Goal: Transaction & Acquisition: Purchase product/service

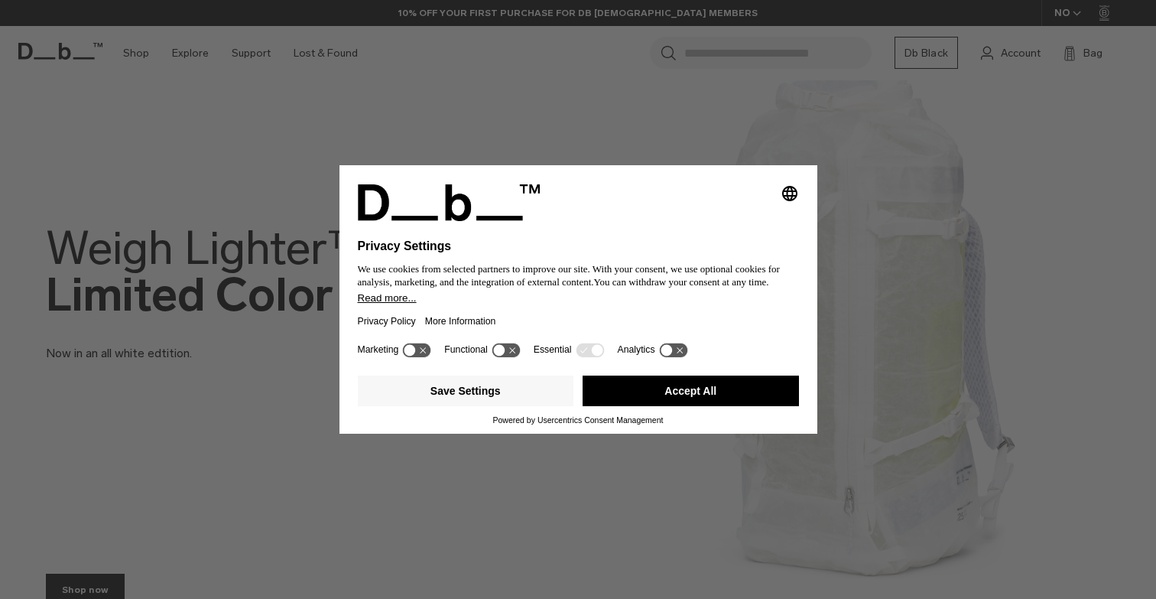
click at [648, 399] on button "Accept All" at bounding box center [690, 390] width 216 height 31
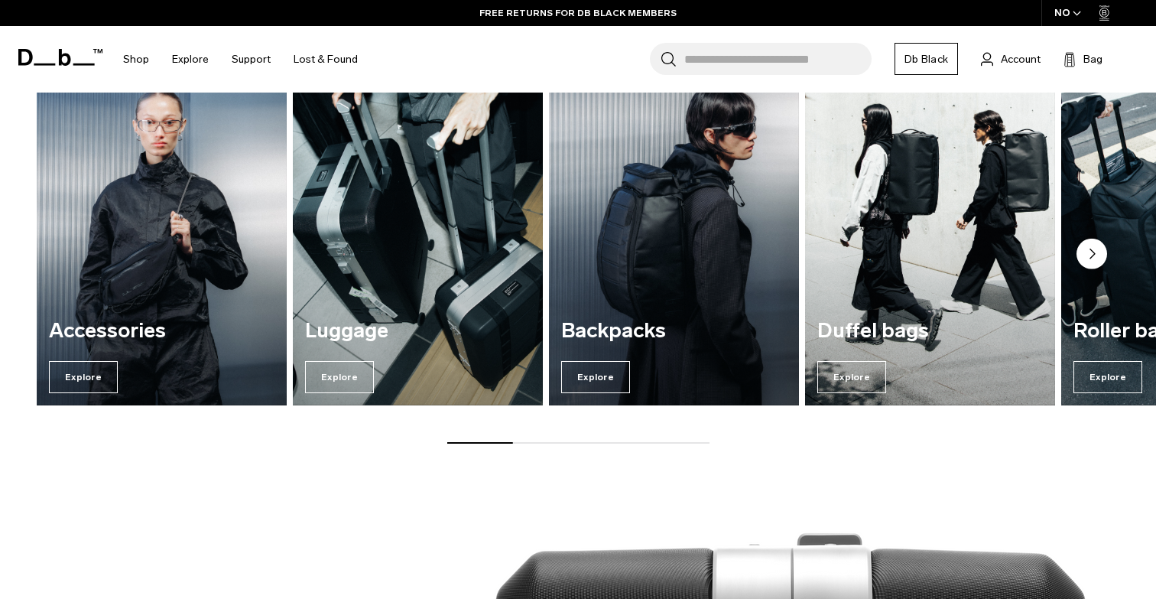
scroll to position [1215, 0]
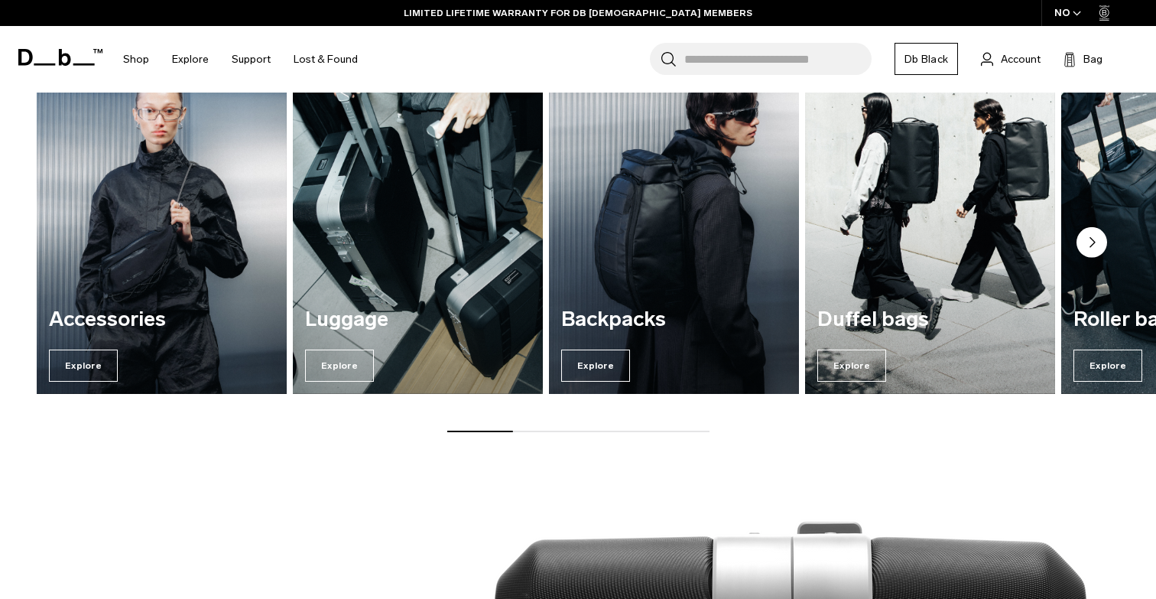
click at [646, 289] on img "3 / 7" at bounding box center [674, 225] width 258 height 348
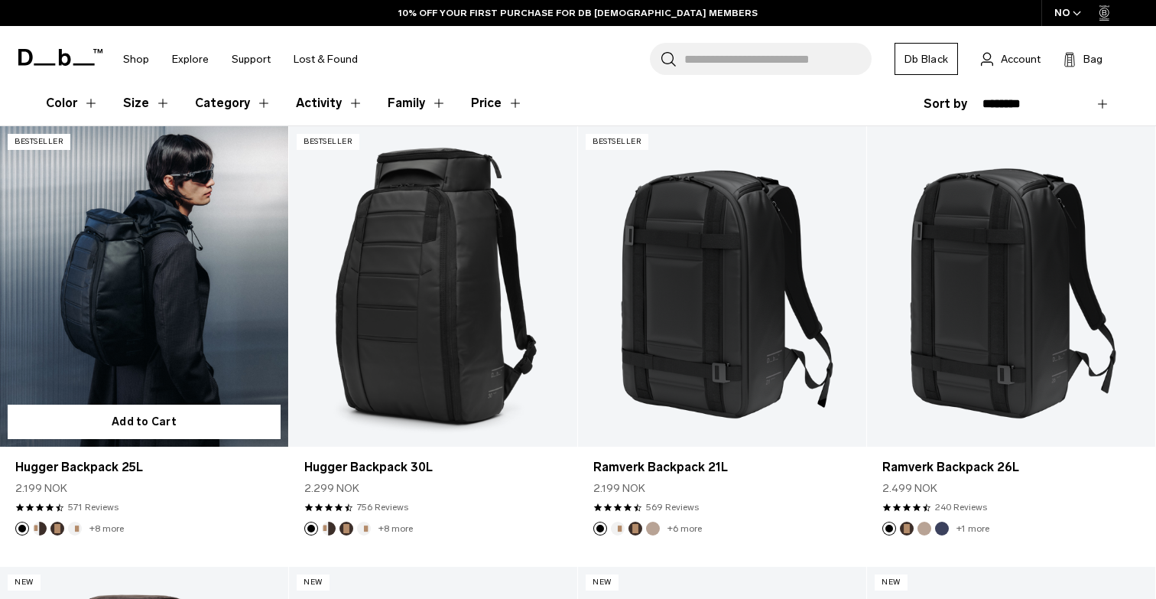
scroll to position [271, 0]
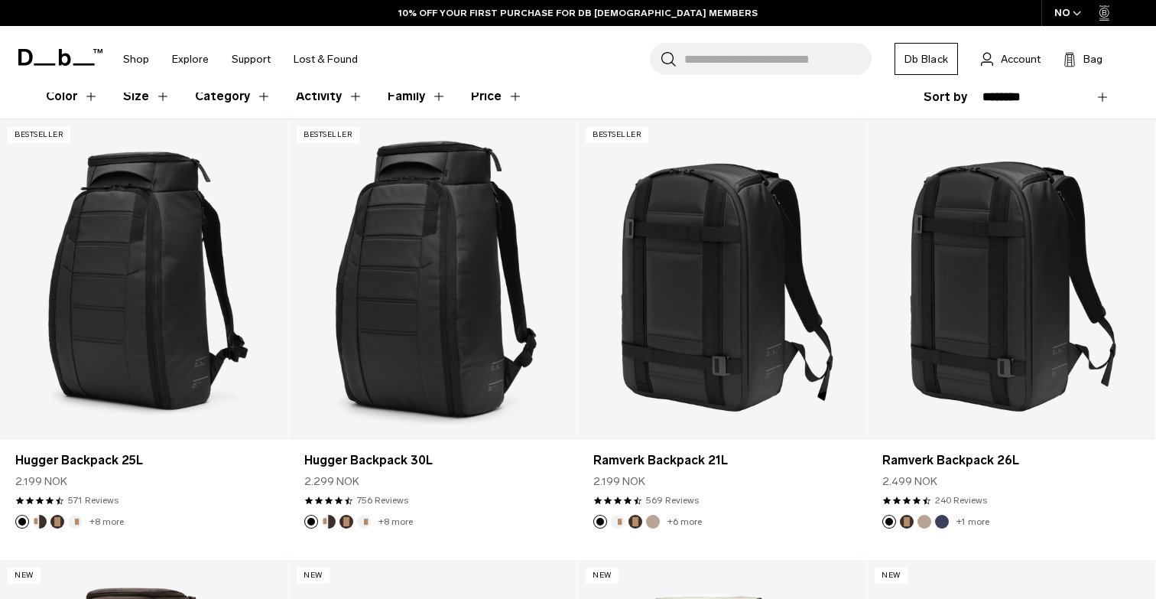
click at [87, 92] on span at bounding box center [60, 57] width 84 height 70
click at [73, 96] on button "Color" at bounding box center [72, 96] width 53 height 44
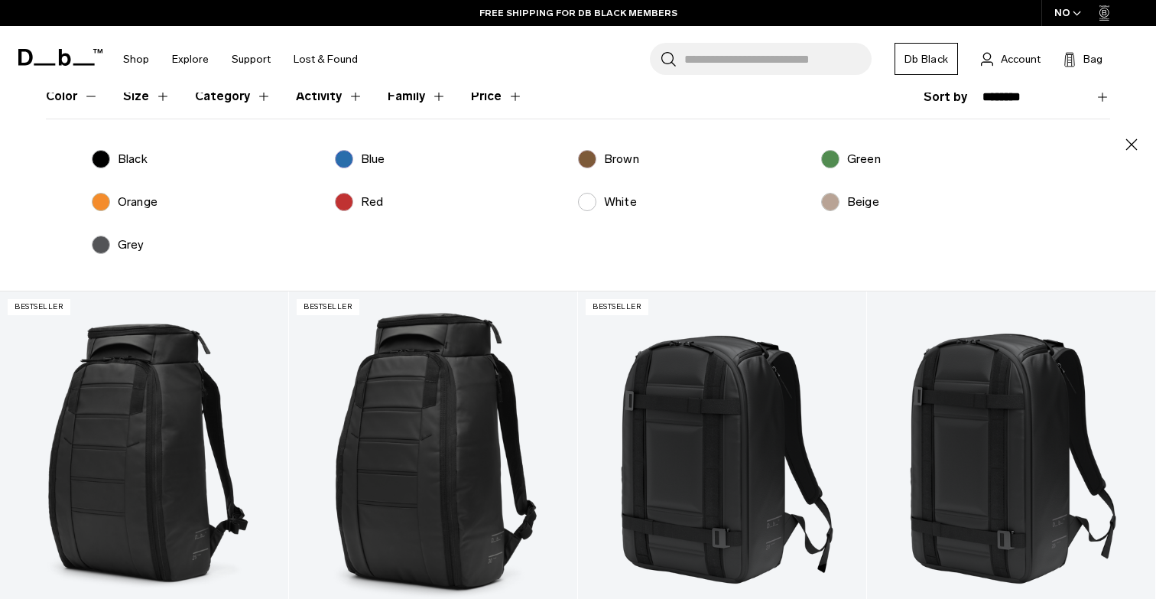
click at [829, 193] on label "Beige" at bounding box center [850, 202] width 58 height 18
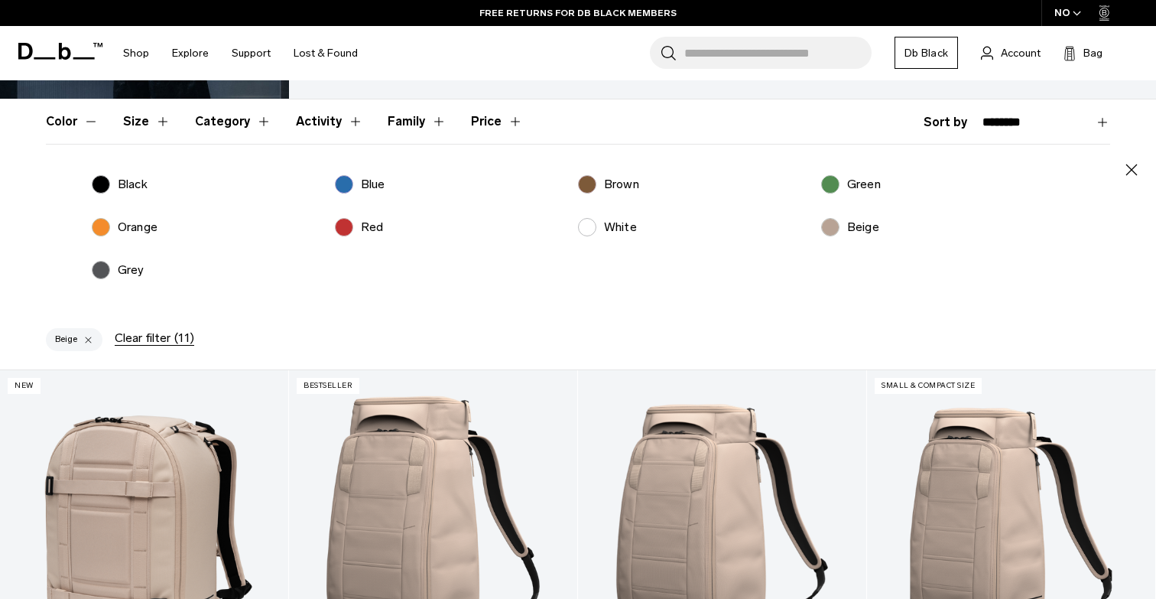
scroll to position [240, 0]
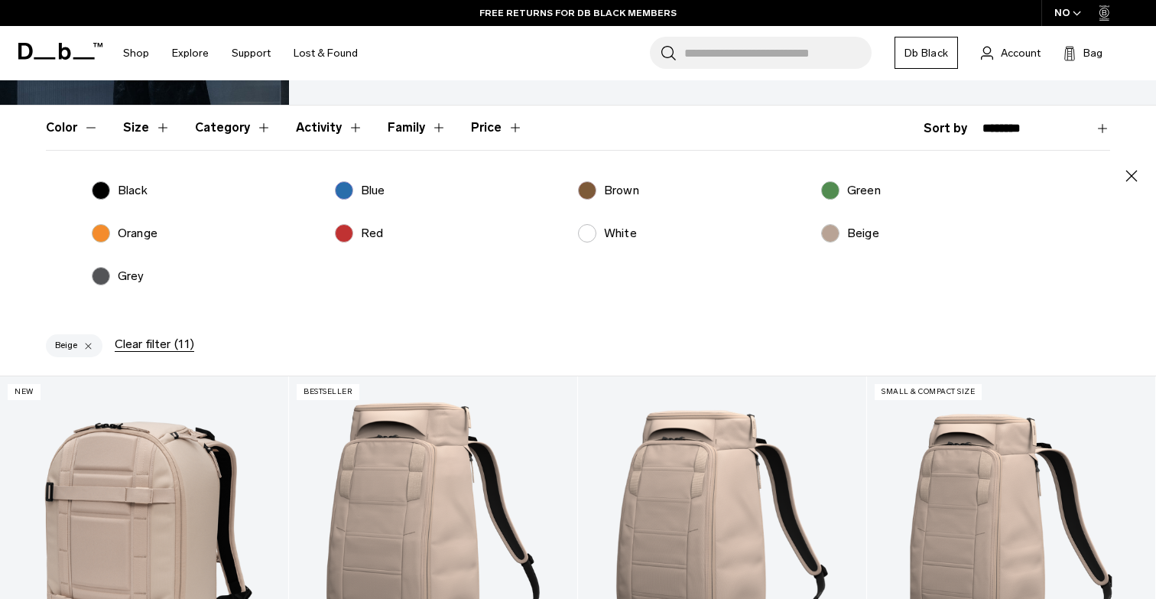
click at [592, 191] on label "Brown" at bounding box center [608, 190] width 61 height 18
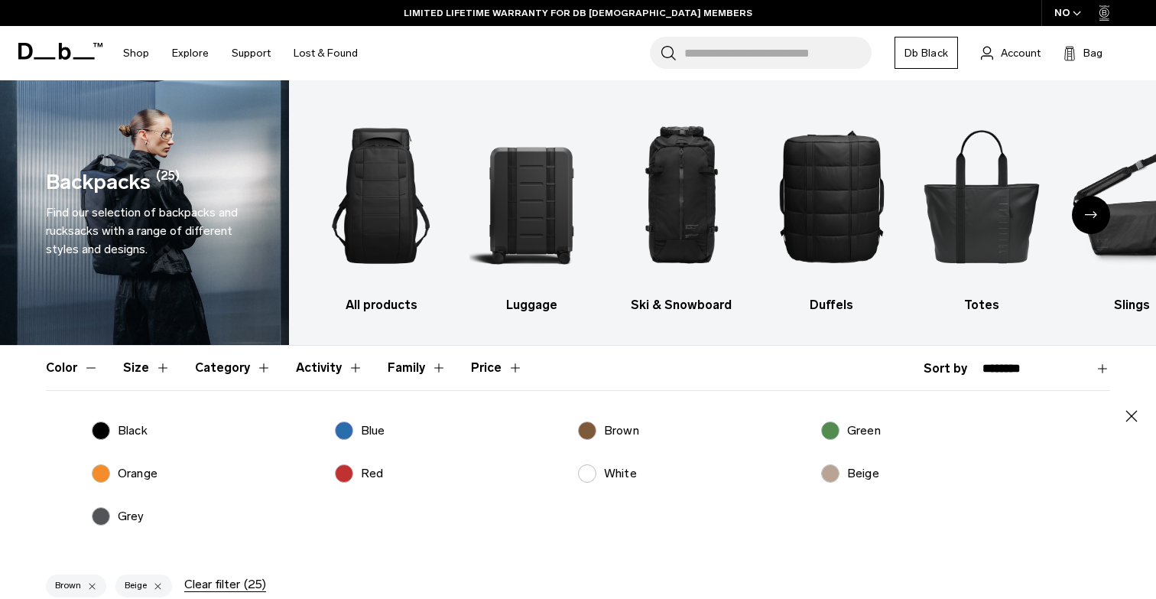
scroll to position [2, 0]
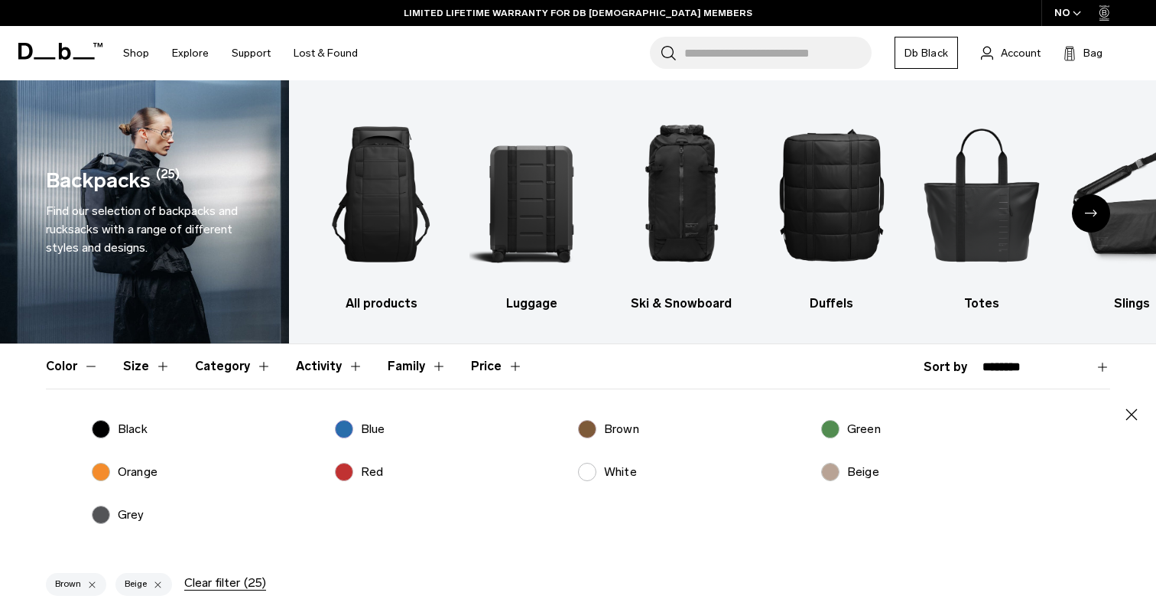
click at [589, 428] on label "Brown" at bounding box center [608, 429] width 61 height 18
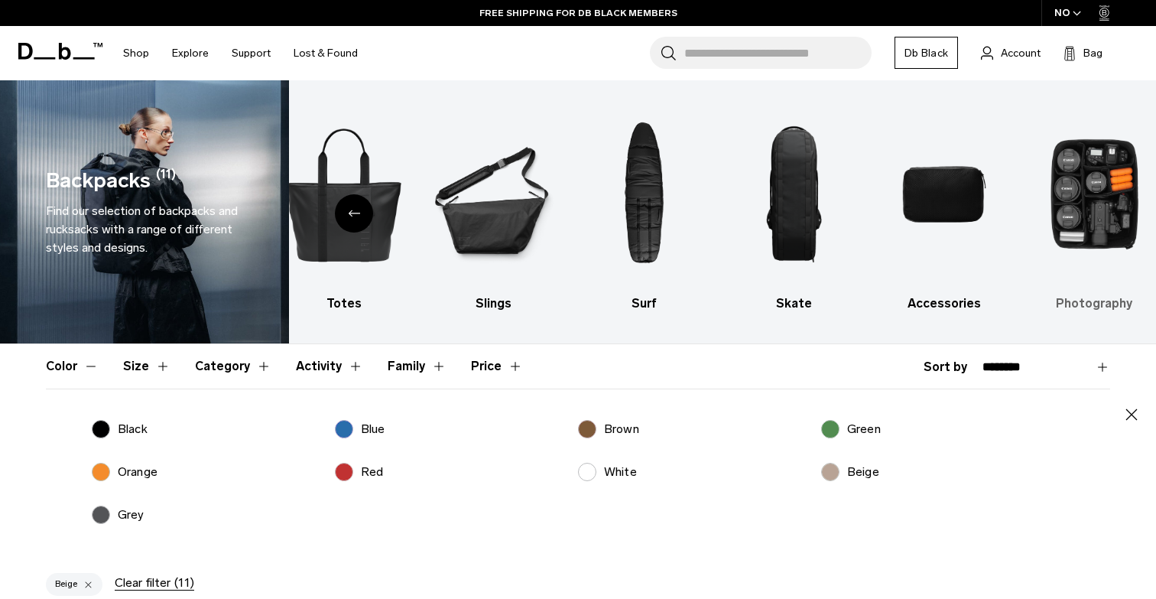
click at [1073, 235] on img "10 / 10" at bounding box center [1094, 194] width 123 height 185
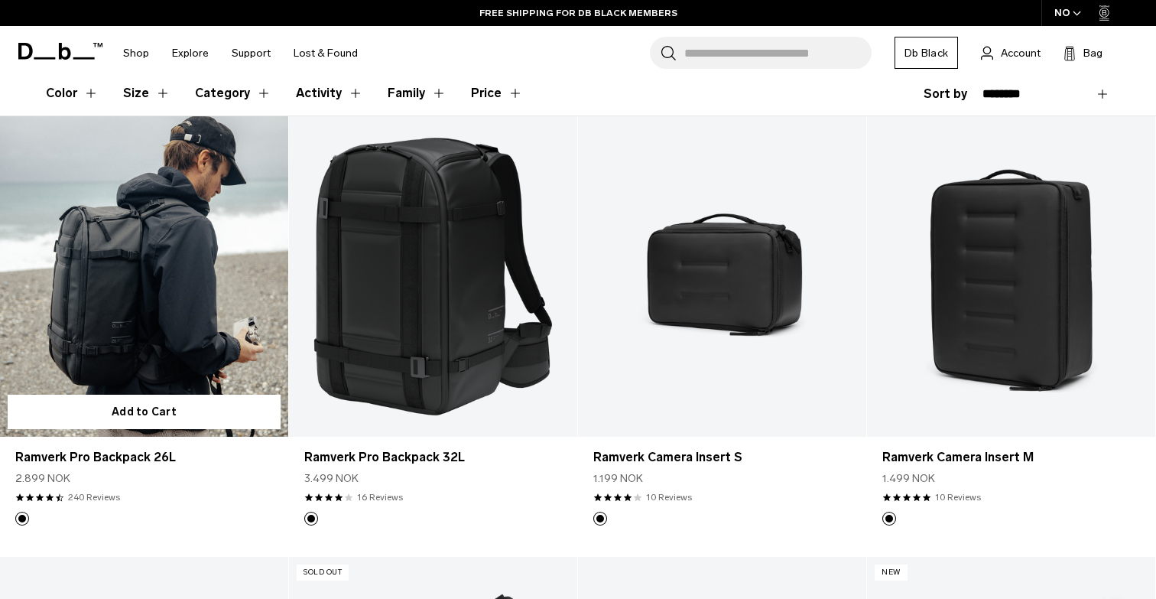
scroll to position [54, 0]
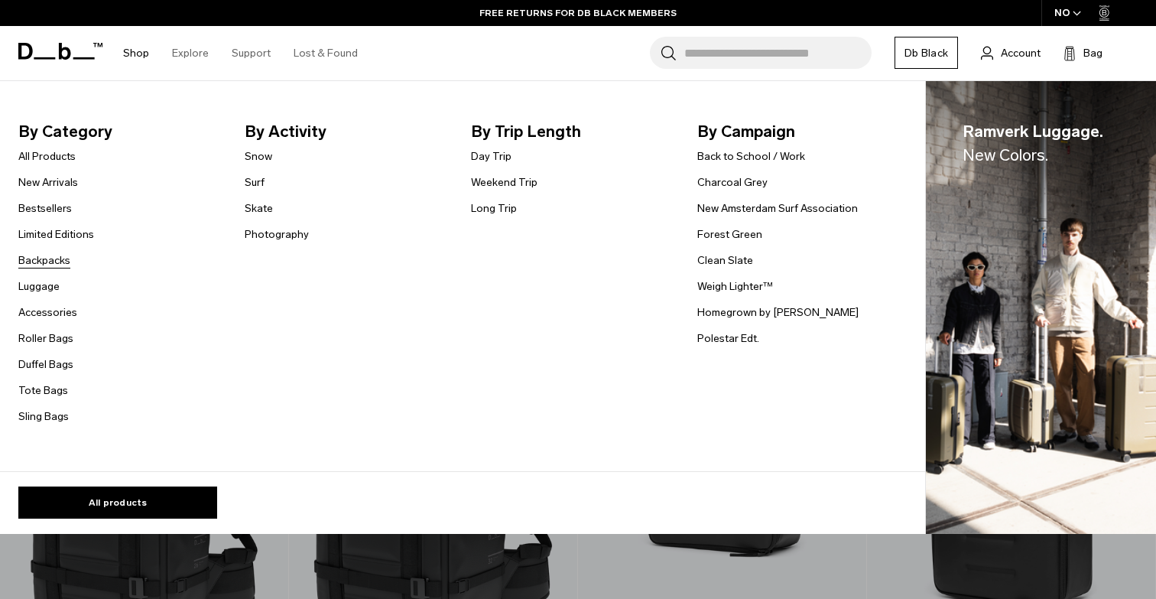
click at [49, 265] on link "Backpacks" at bounding box center [44, 260] width 52 height 16
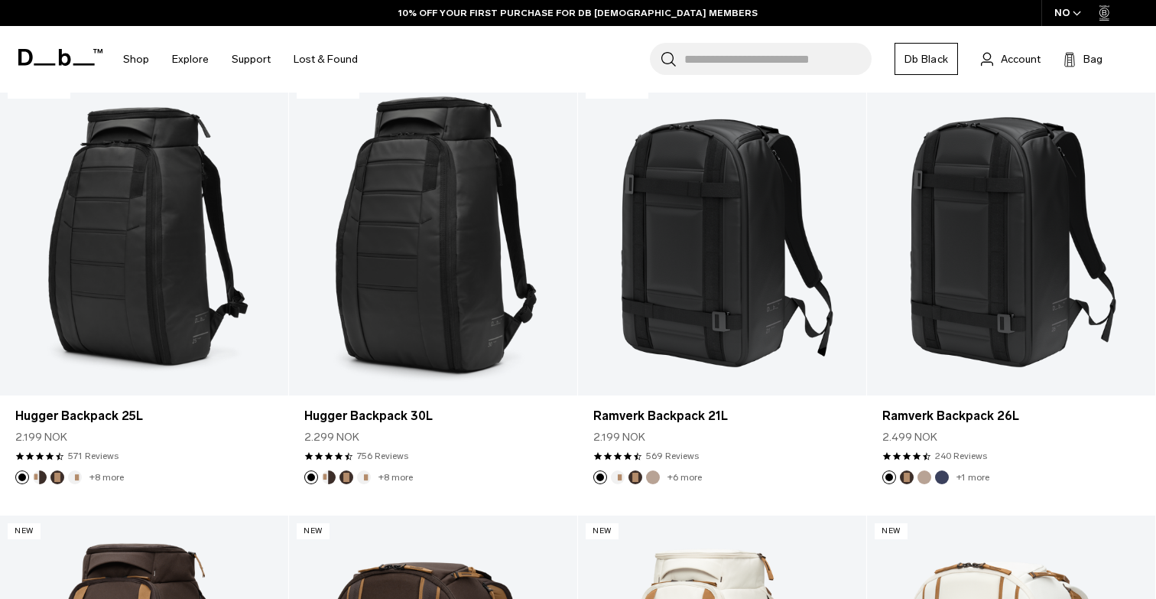
scroll to position [318, 0]
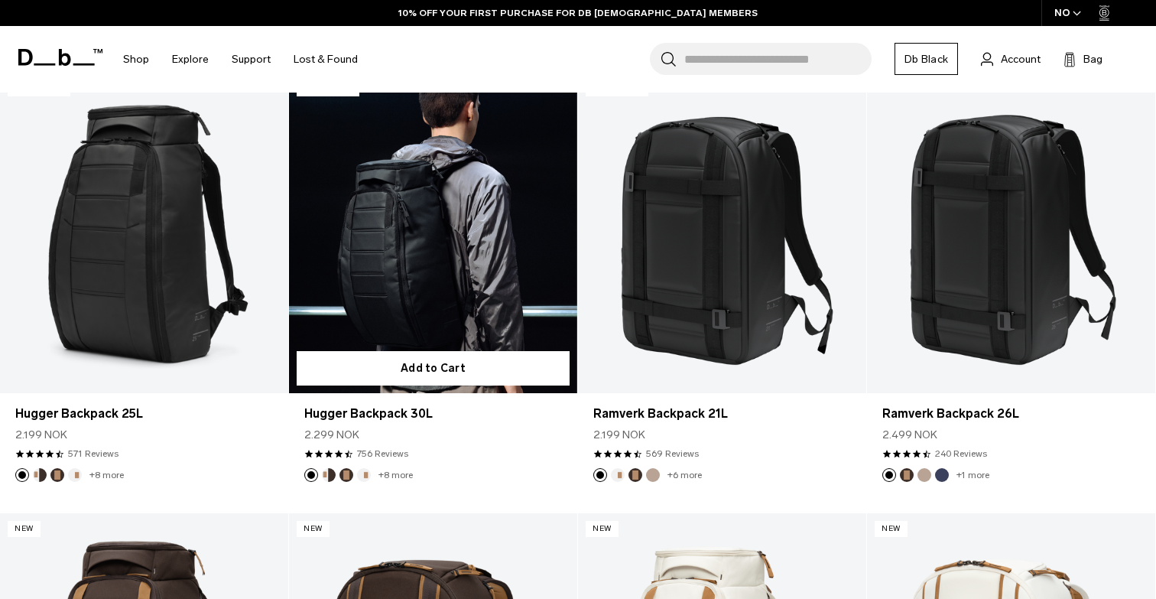
click at [398, 294] on link "Hugger Backpack 30L" at bounding box center [433, 233] width 288 height 320
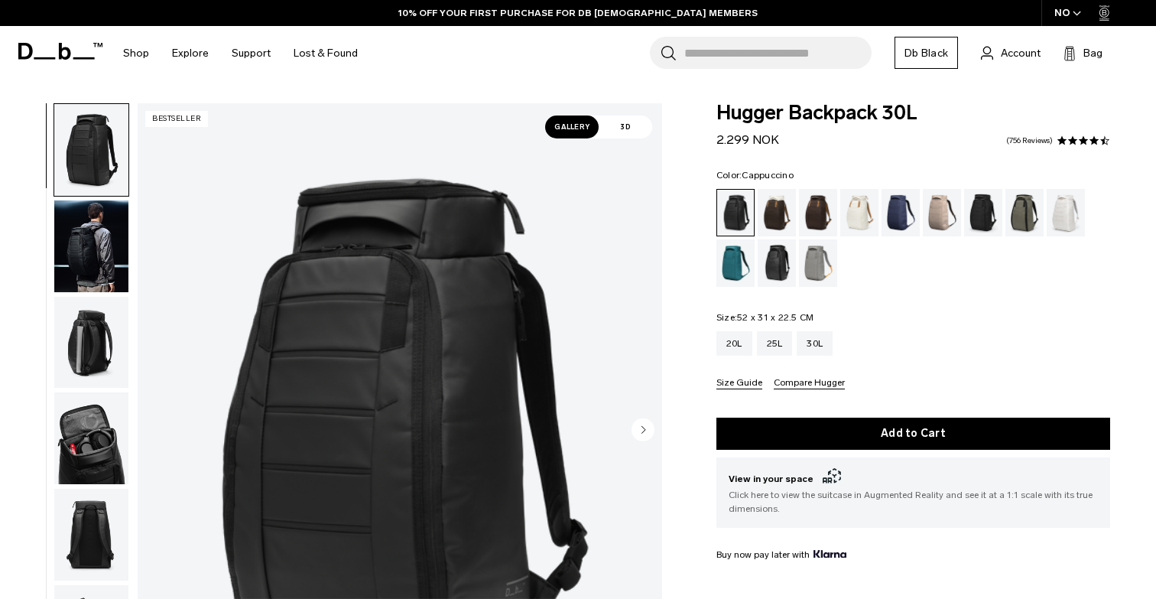
click at [767, 209] on div "Cappuccino" at bounding box center [776, 212] width 39 height 47
click at [813, 207] on div "Espresso" at bounding box center [818, 212] width 39 height 47
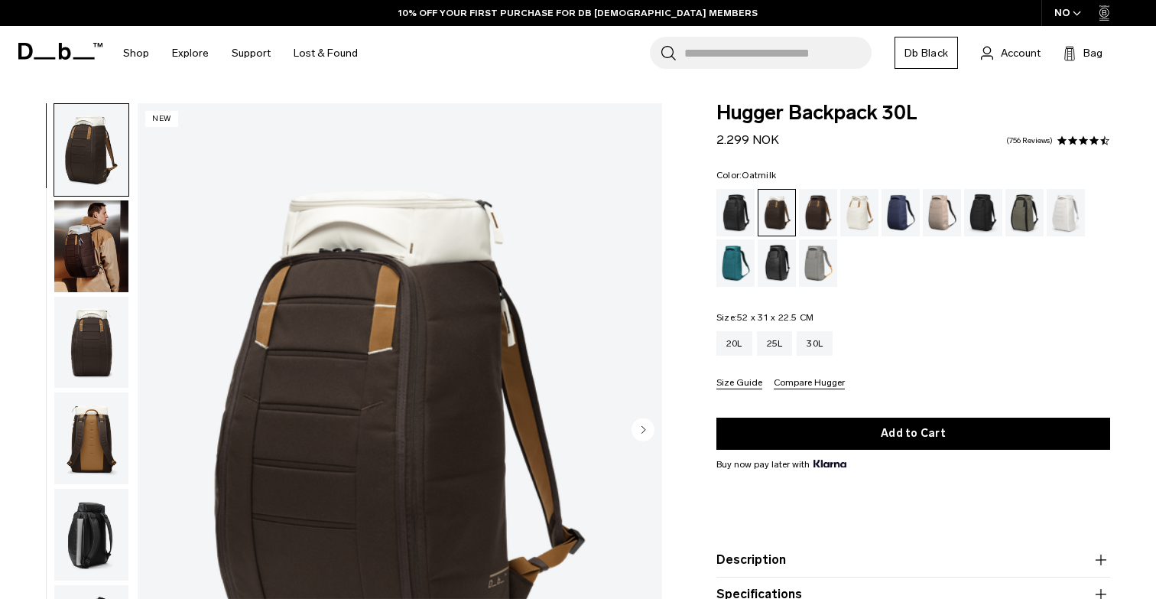
click at [871, 216] on div "Oatmilk" at bounding box center [859, 212] width 39 height 47
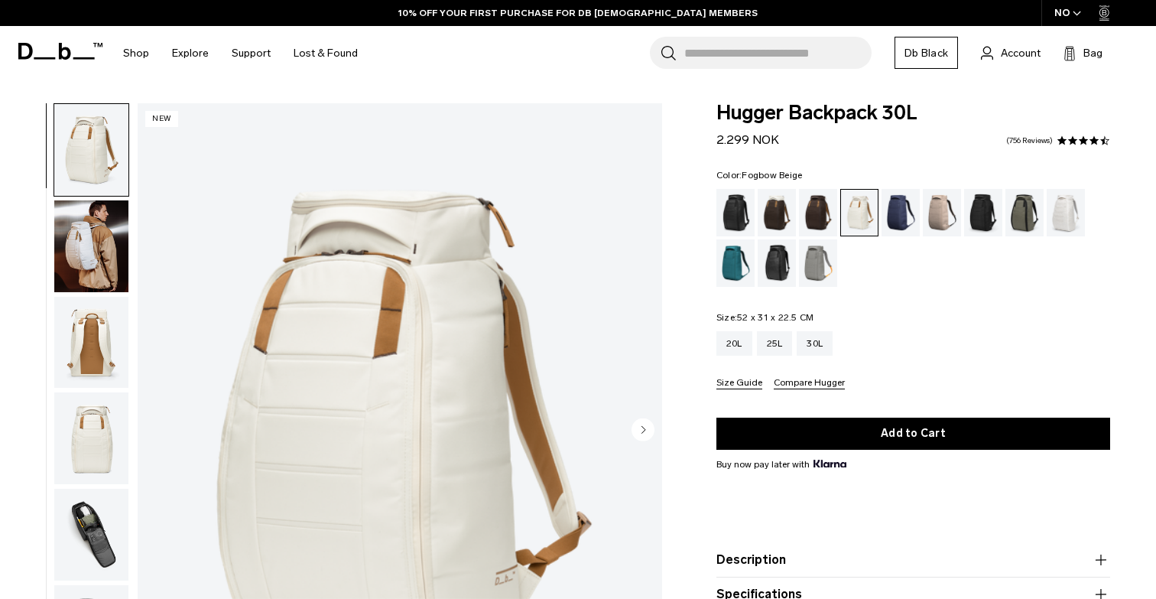
click at [946, 213] on div "Fogbow Beige" at bounding box center [942, 212] width 39 height 47
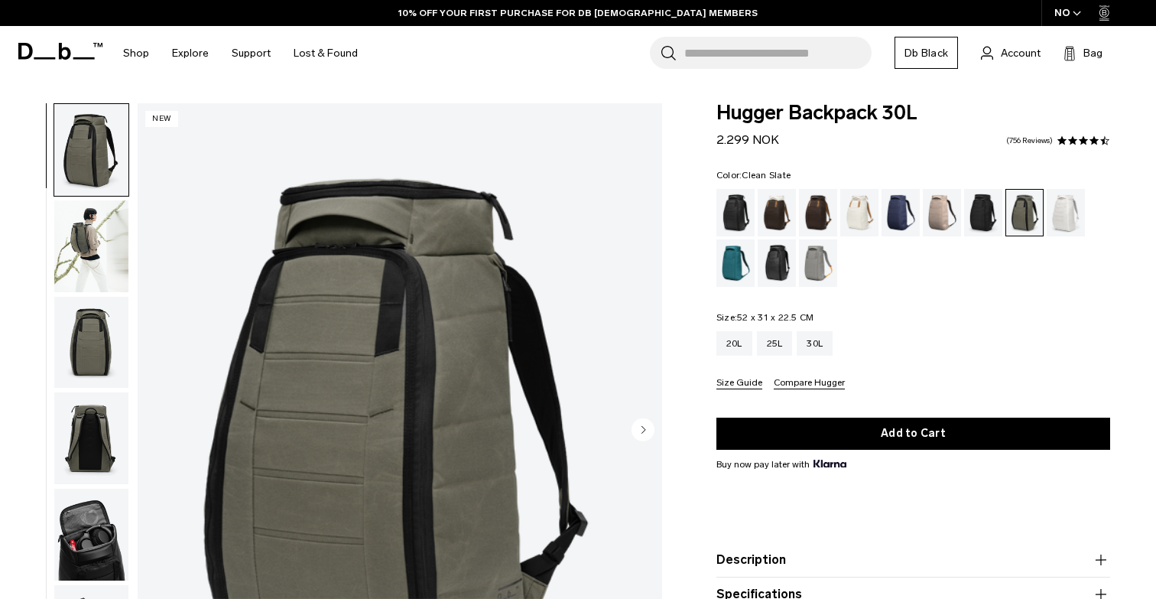
click at [1050, 219] on div "Clean Slate" at bounding box center [1065, 212] width 39 height 47
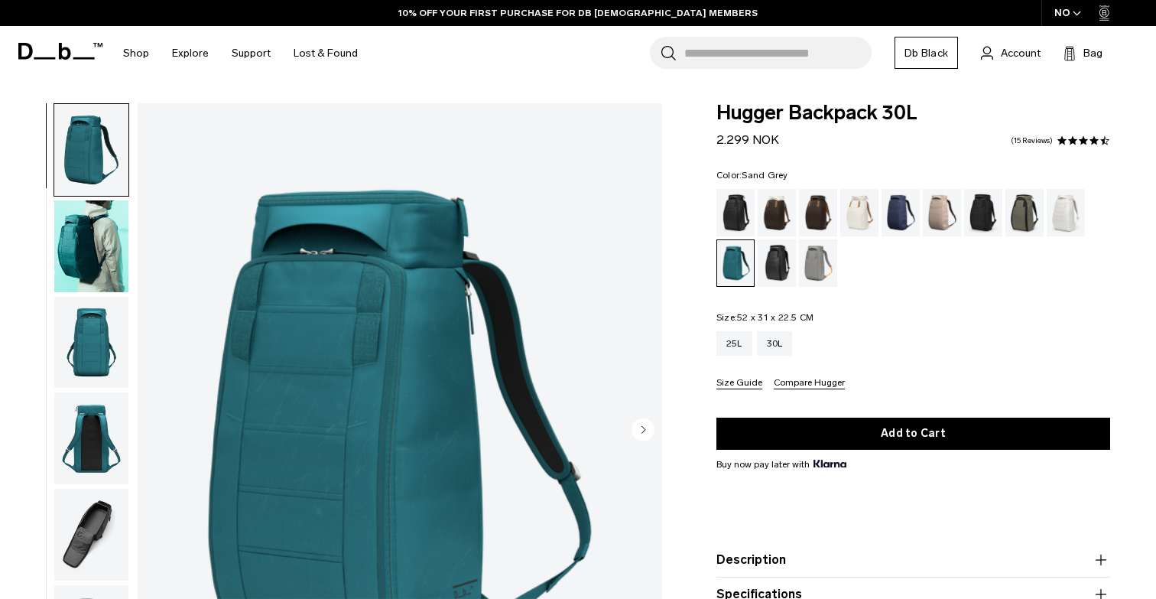
click at [802, 264] on div "Sand Grey" at bounding box center [818, 262] width 39 height 47
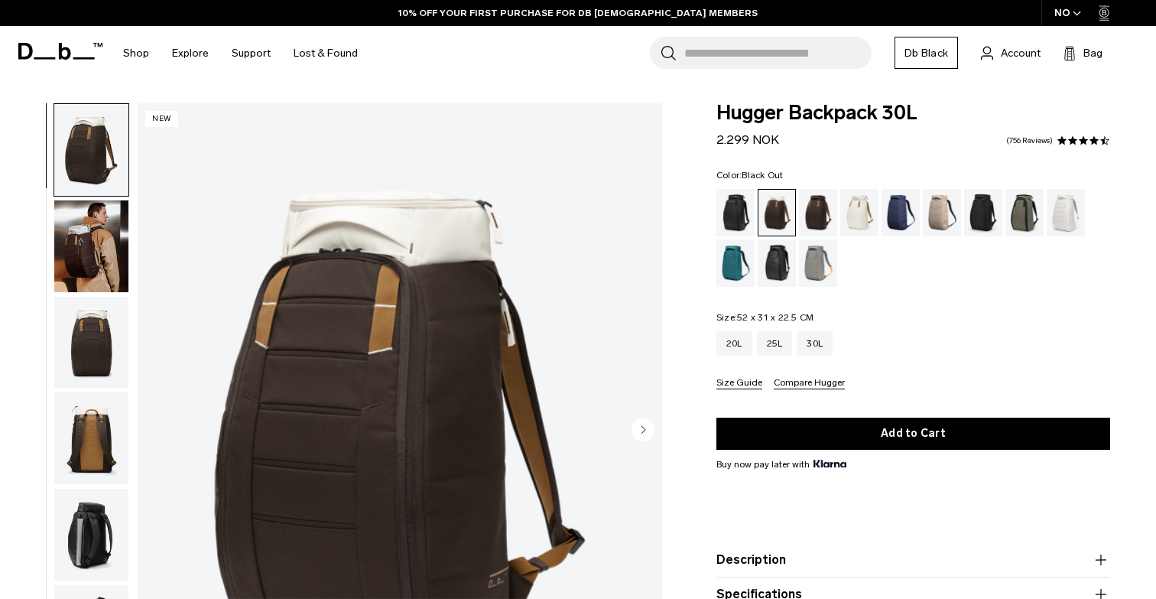
click at [744, 207] on div "Black Out" at bounding box center [735, 212] width 39 height 47
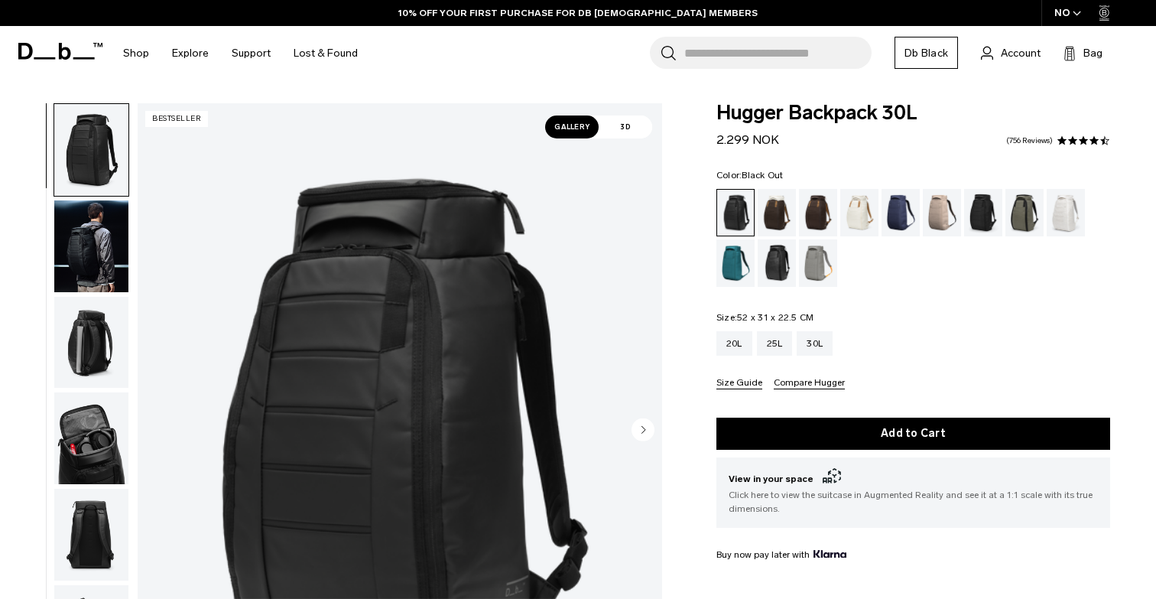
click at [90, 454] on img "button" at bounding box center [91, 438] width 74 height 92
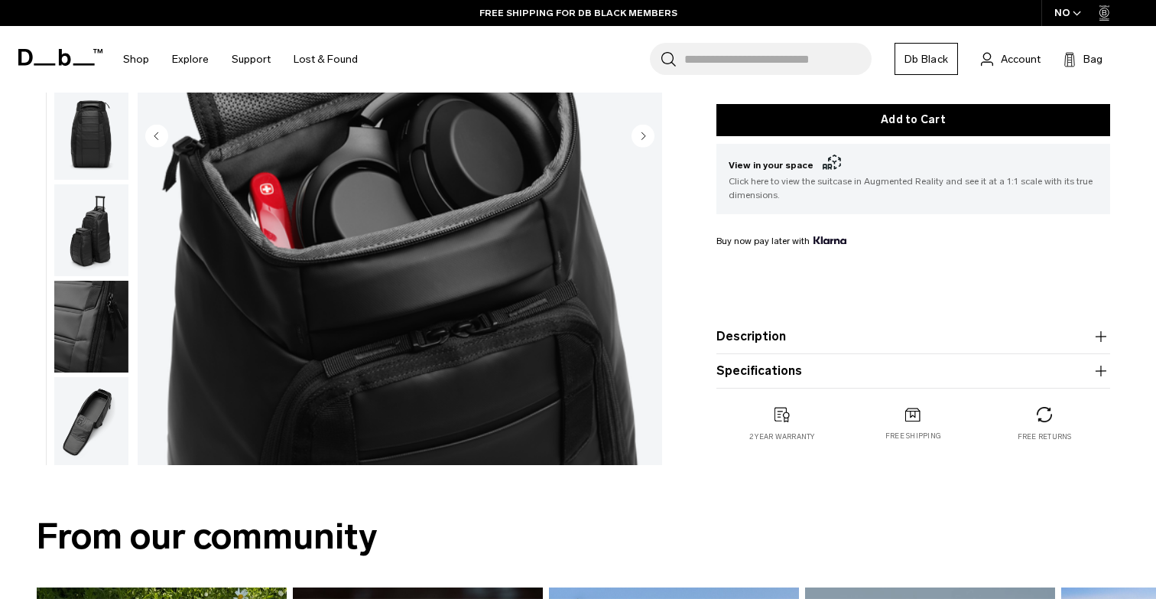
scroll to position [399, 0]
click at [85, 394] on img "button" at bounding box center [91, 419] width 74 height 92
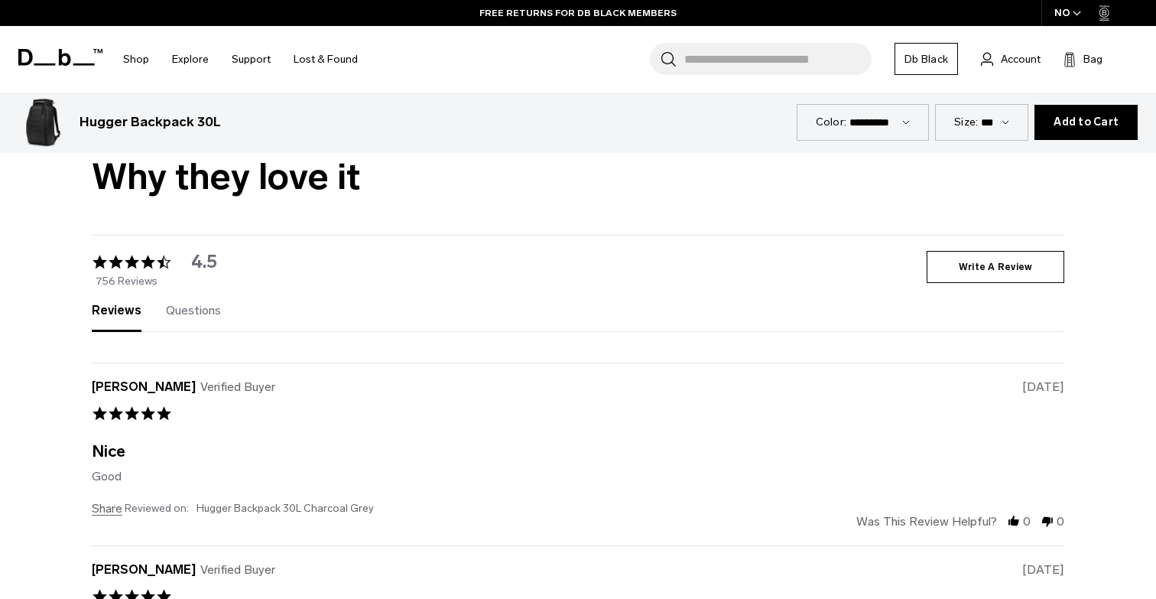
scroll to position [4978, 0]
